Goal: Find specific page/section: Find specific page/section

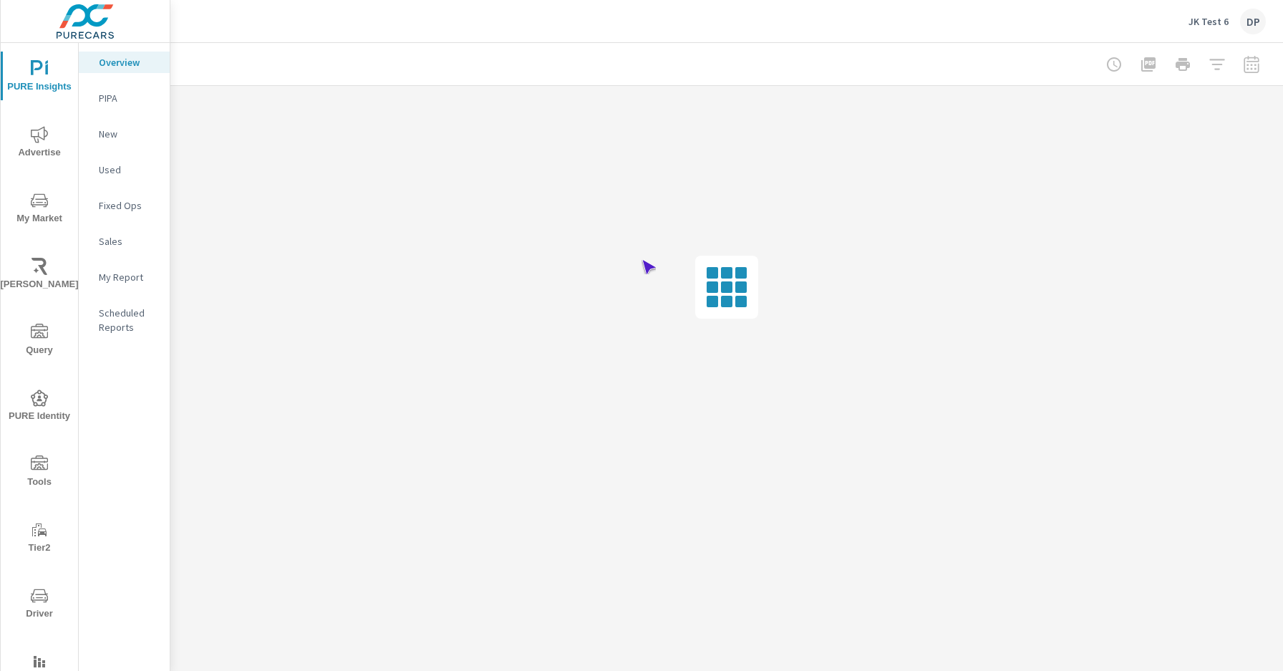
click at [37, 604] on span "Driver" at bounding box center [39, 604] width 69 height 35
